Goal: Task Accomplishment & Management: Use online tool/utility

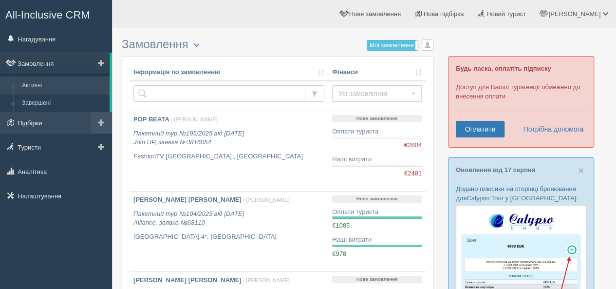
click at [42, 121] on link "Підбірки" at bounding box center [56, 122] width 112 height 21
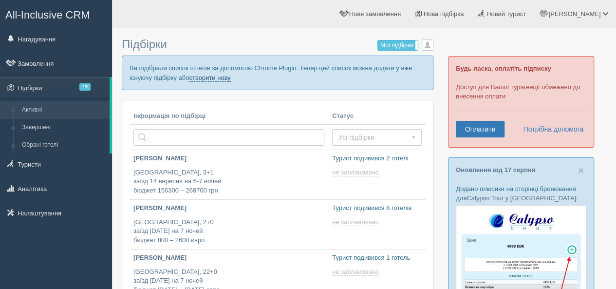
click at [198, 78] on link "створити нову" at bounding box center [209, 78] width 41 height 8
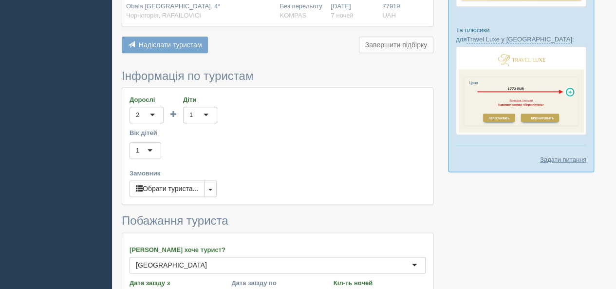
scroll to position [536, 0]
click at [178, 180] on button "Обрати туриста..." at bounding box center [167, 188] width 75 height 17
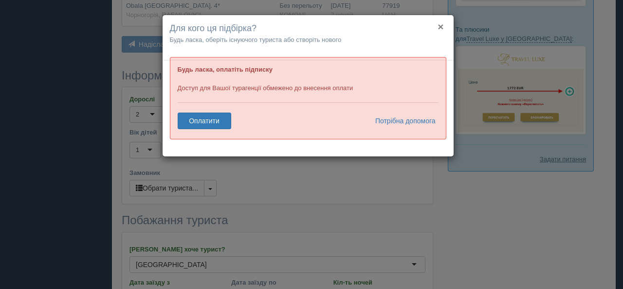
click at [442, 21] on button "×" at bounding box center [441, 26] width 6 height 10
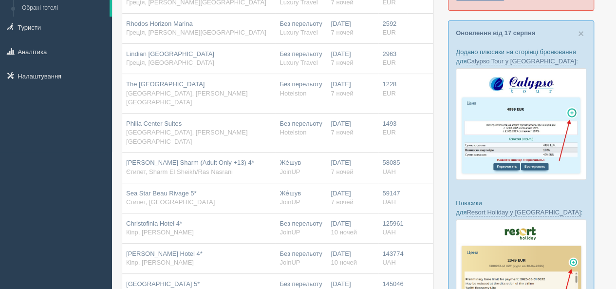
scroll to position [146, 0]
